Goal: Information Seeking & Learning: Learn about a topic

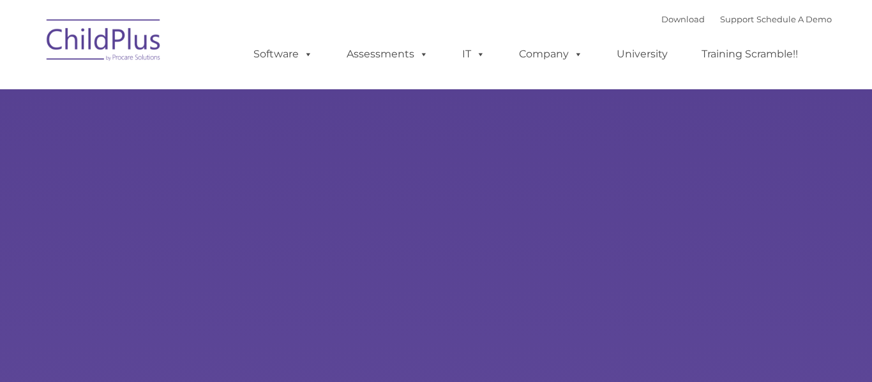
type input ""
select select "MEDIUM"
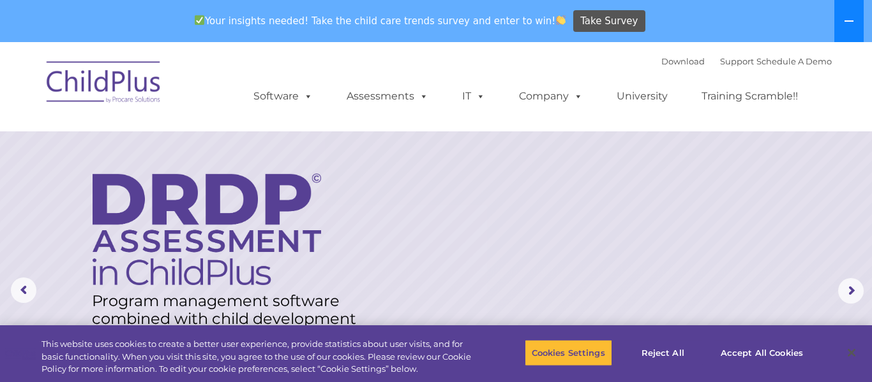
click at [849, 24] on icon at bounding box center [849, 21] width 10 height 10
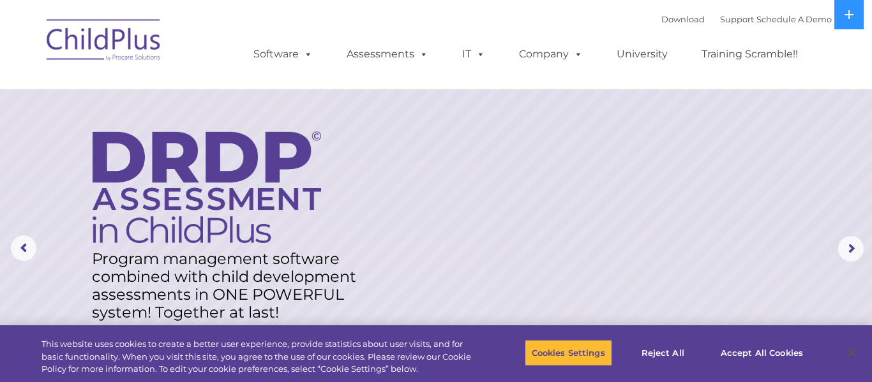
click at [114, 46] on img at bounding box center [104, 42] width 128 height 64
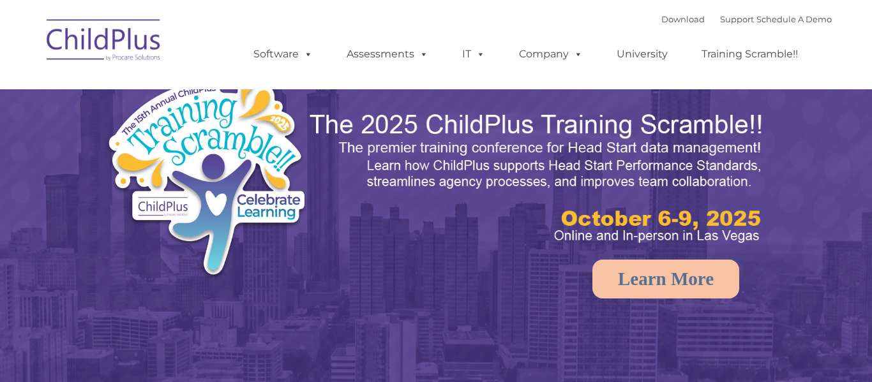
select select "MEDIUM"
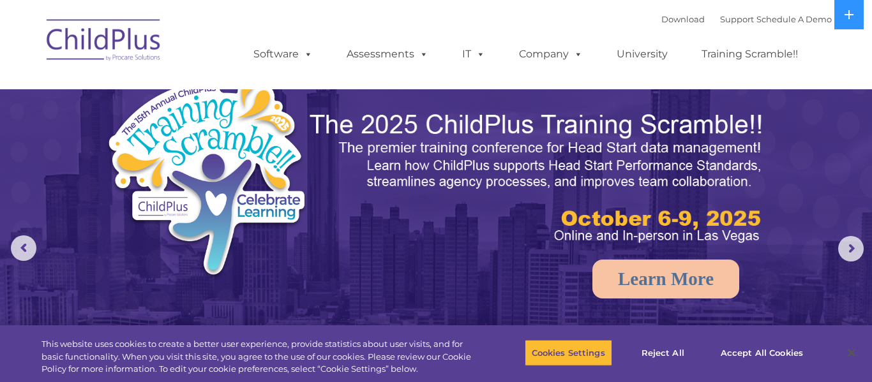
click at [80, 53] on img at bounding box center [104, 42] width 128 height 64
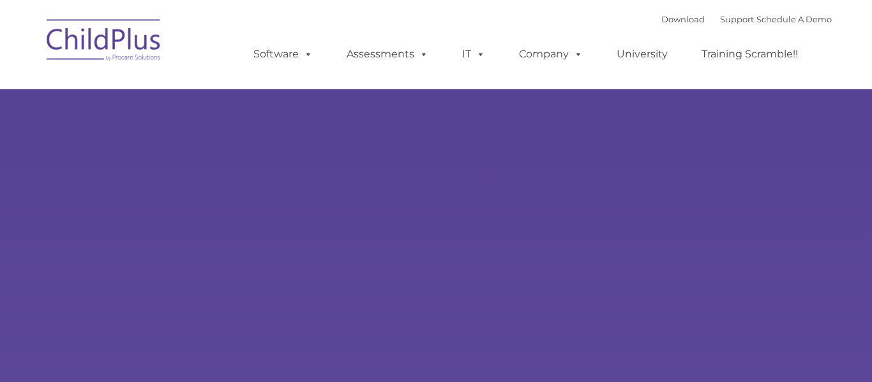
type input ""
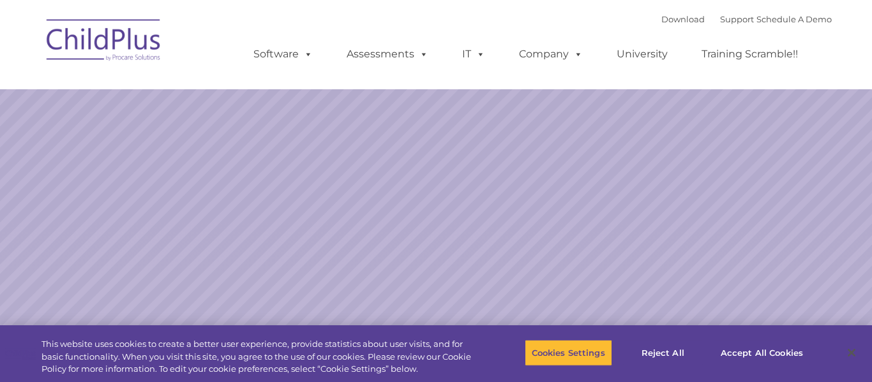
select select "MEDIUM"
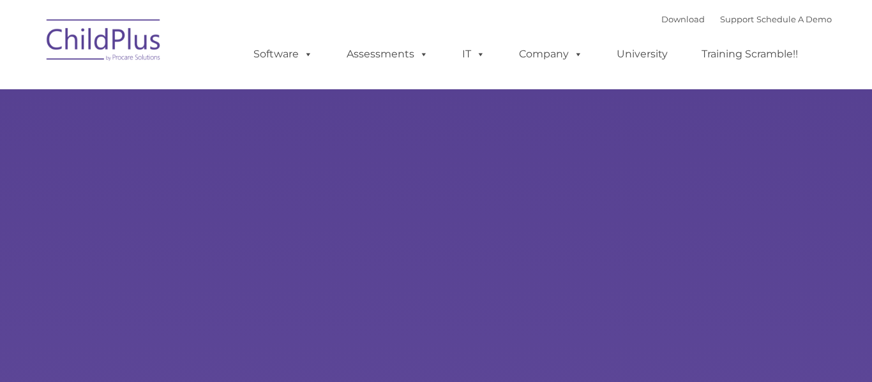
type input ""
select select "MEDIUM"
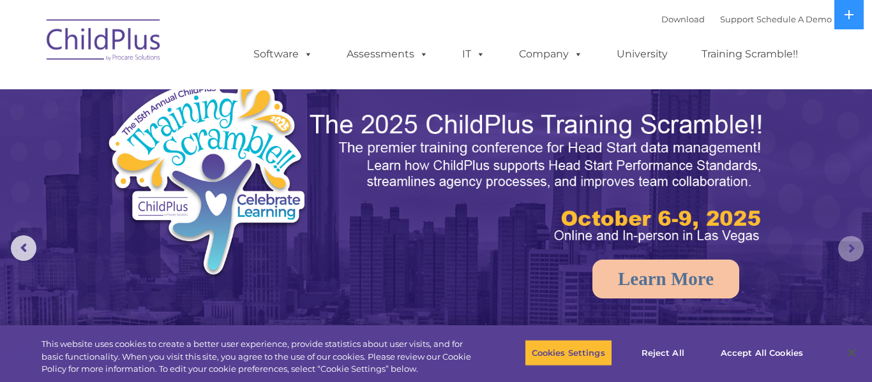
click at [850, 248] on rs-arrow at bounding box center [851, 249] width 26 height 26
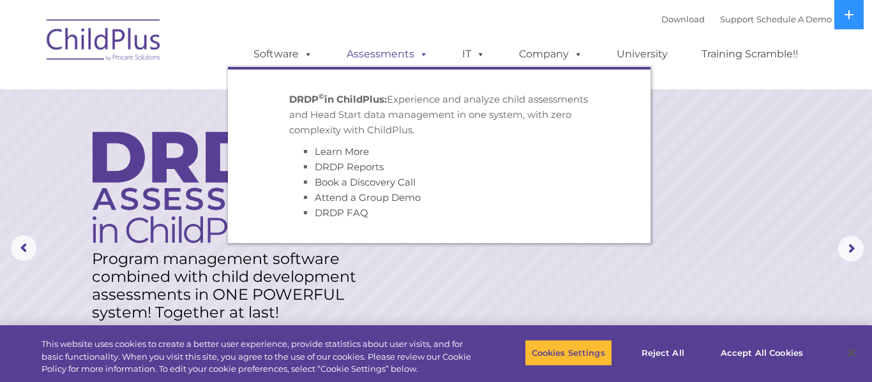
click at [389, 56] on link "Assessments" at bounding box center [387, 54] width 107 height 26
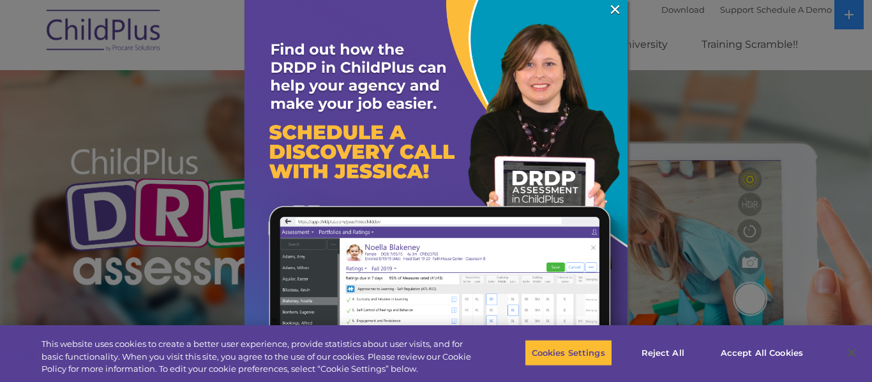
click at [498, 251] on img at bounding box center [436, 191] width 383 height 383
